Goal: Information Seeking & Learning: Compare options

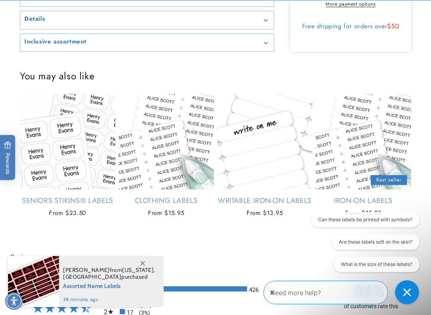
scroll to position [617, 0]
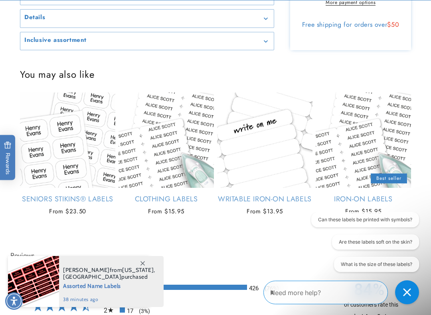
click at [356, 195] on link "Iron-On Labels" at bounding box center [363, 199] width 95 height 9
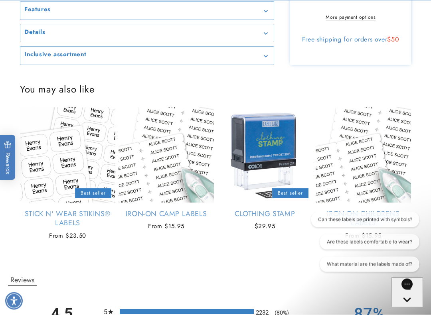
scroll to position [602, 0]
click at [163, 210] on link "Iron-On Camp Labels" at bounding box center [166, 214] width 95 height 9
